Goal: Find specific page/section

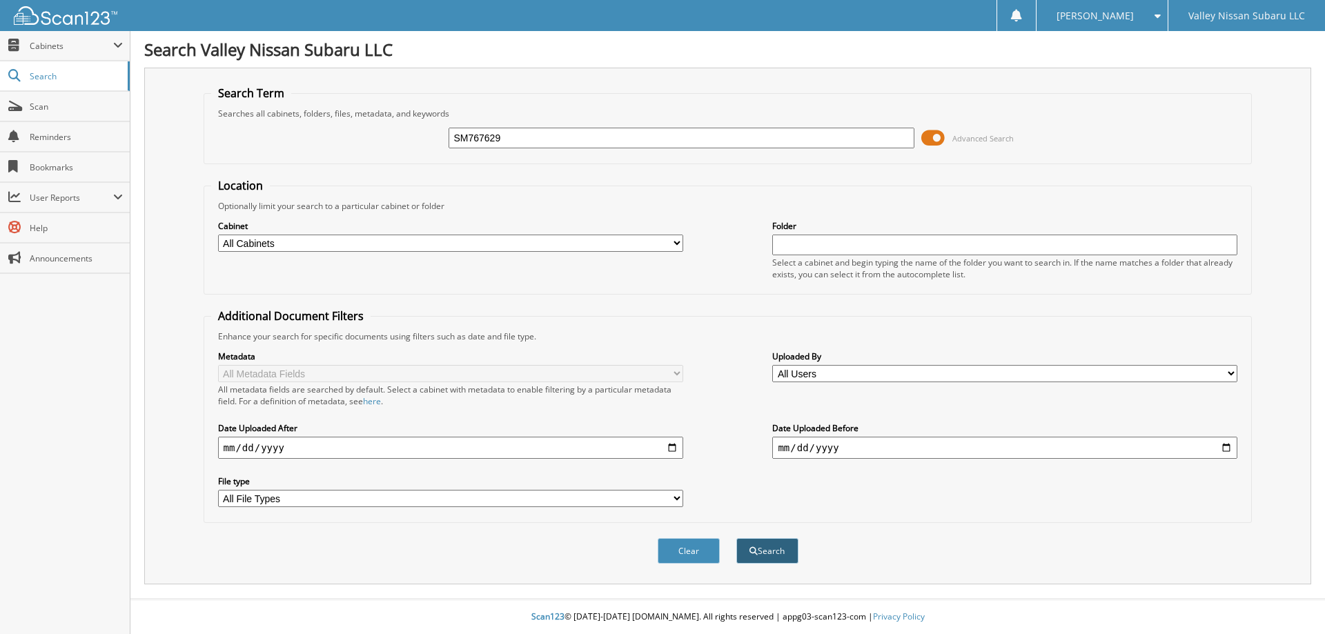
type input "SM767629"
click at [744, 551] on button "Search" at bounding box center [767, 551] width 62 height 26
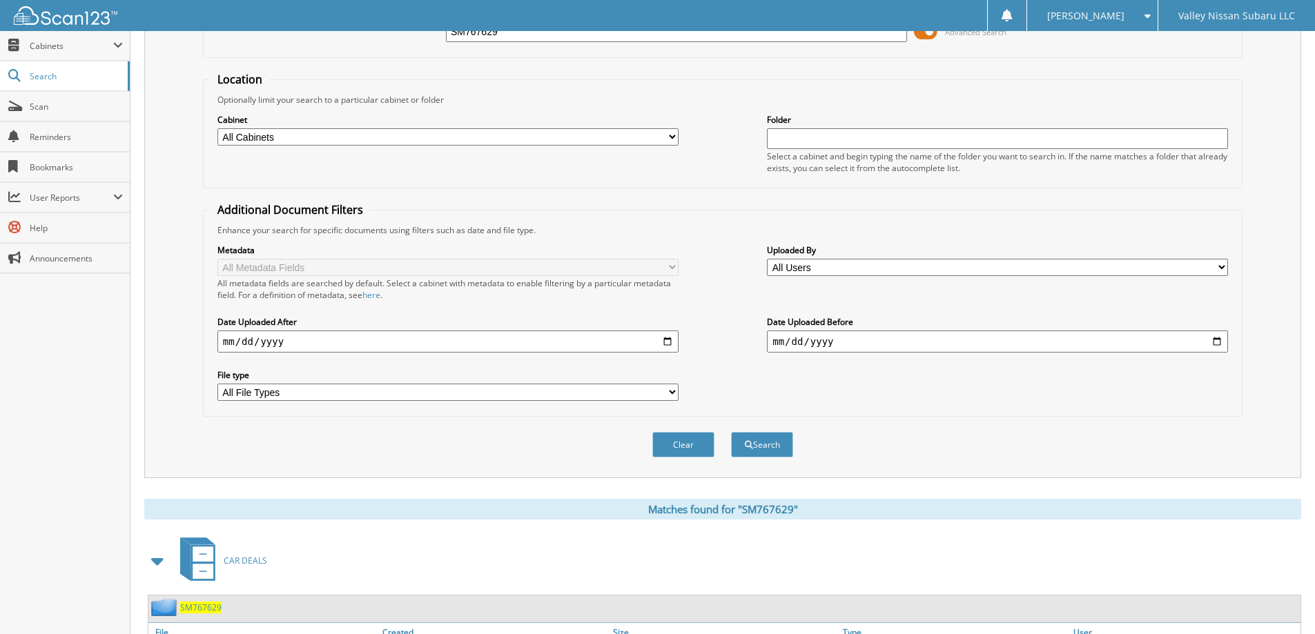
scroll to position [345, 0]
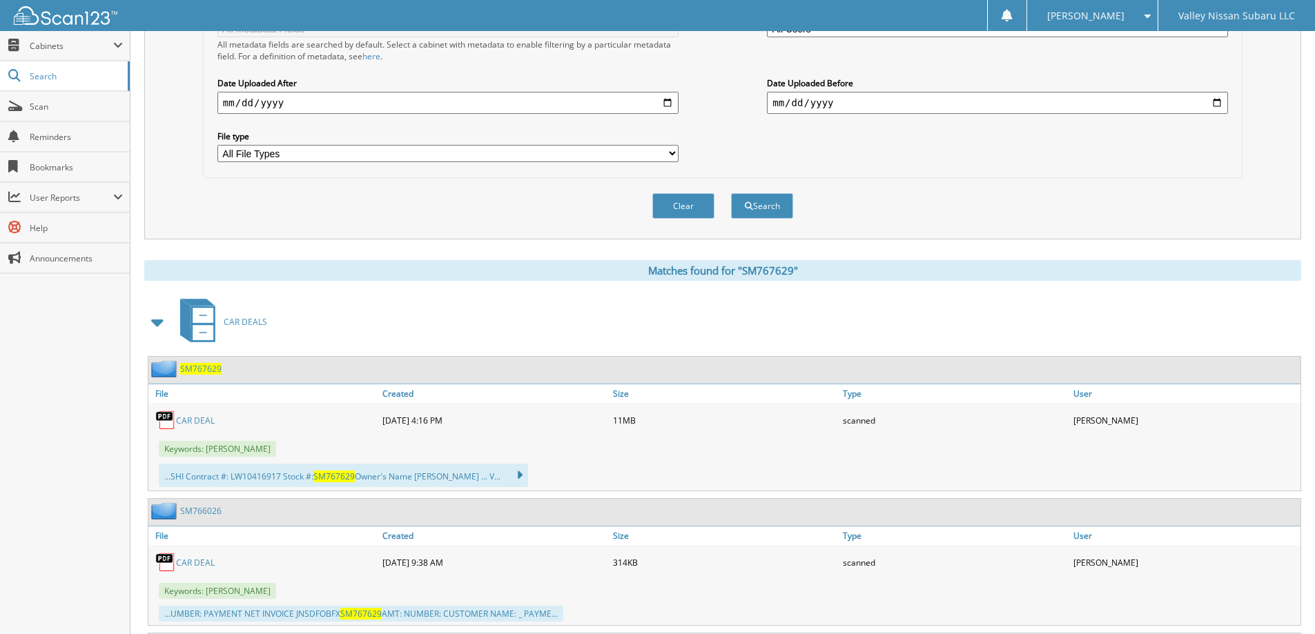
click at [197, 419] on link "CAR DEAL" at bounding box center [195, 421] width 39 height 12
